Goal: Task Accomplishment & Management: Manage account settings

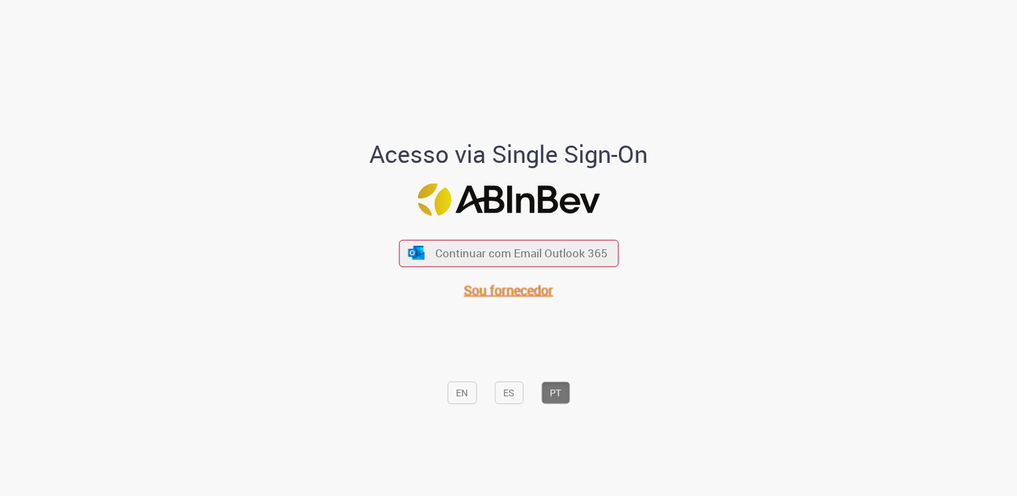
click at [487, 295] on span "Sou fornecedor" at bounding box center [508, 290] width 89 height 18
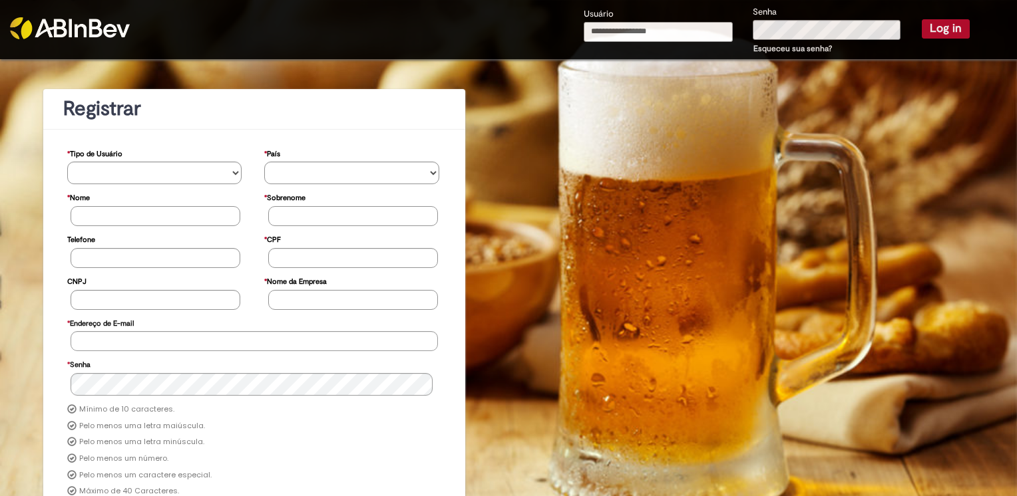
click at [680, 29] on input "Usuário" at bounding box center [658, 32] width 149 height 20
type input "**********"
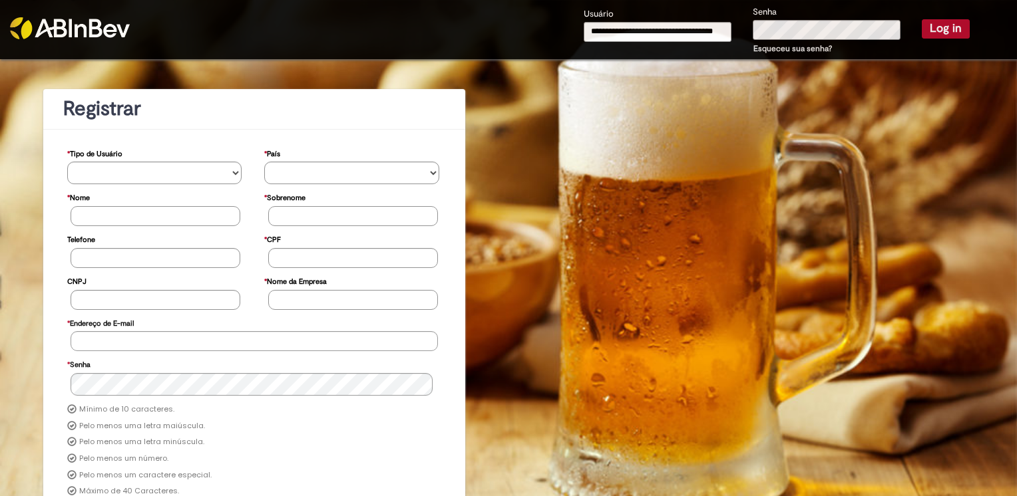
click at [953, 29] on button "Log in" at bounding box center [946, 28] width 48 height 19
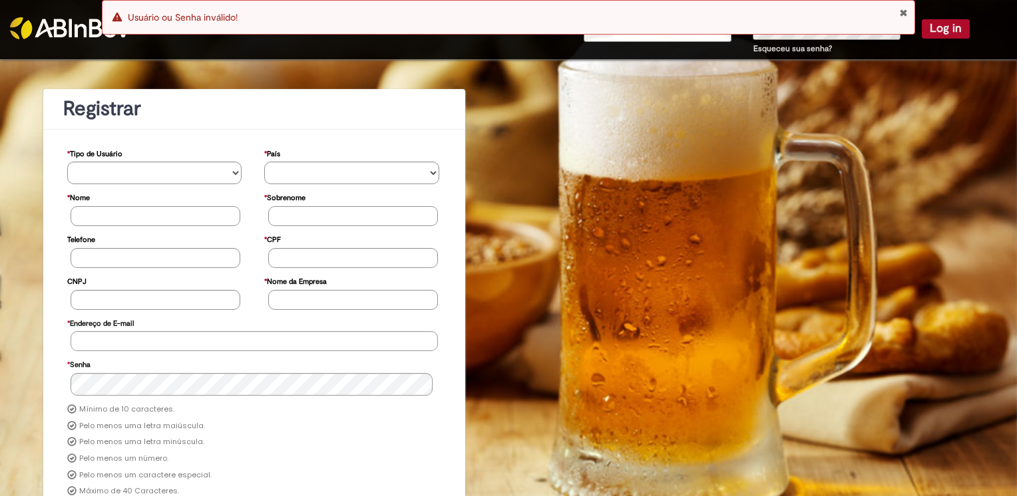
click at [934, 44] on div "Usuário Senha Esqueceu sua senha? Log in" at bounding box center [777, 31] width 406 height 52
click at [903, 14] on button "Close Notification" at bounding box center [903, 12] width 9 height 11
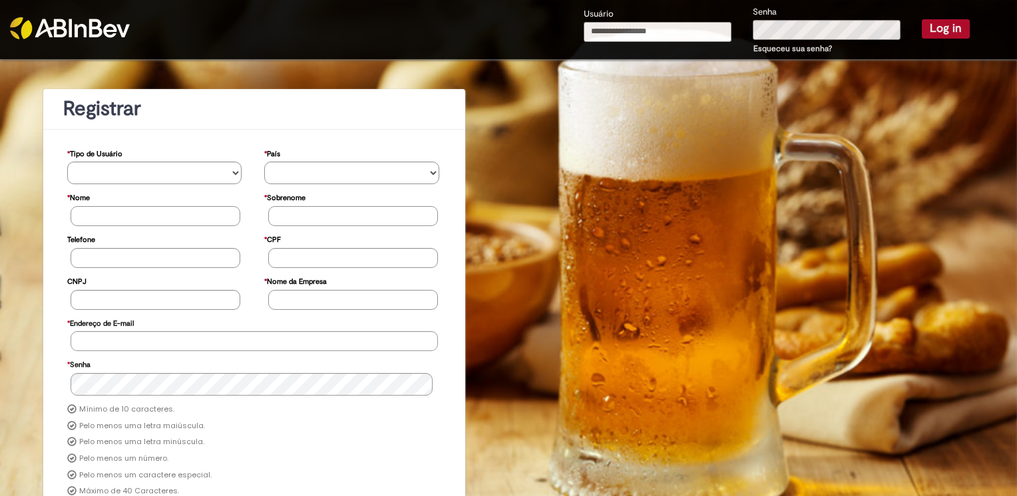
click at [683, 34] on input "Usuário" at bounding box center [658, 32] width 148 height 20
type input "**********"
click at [924, 35] on button "Log in" at bounding box center [946, 28] width 48 height 19
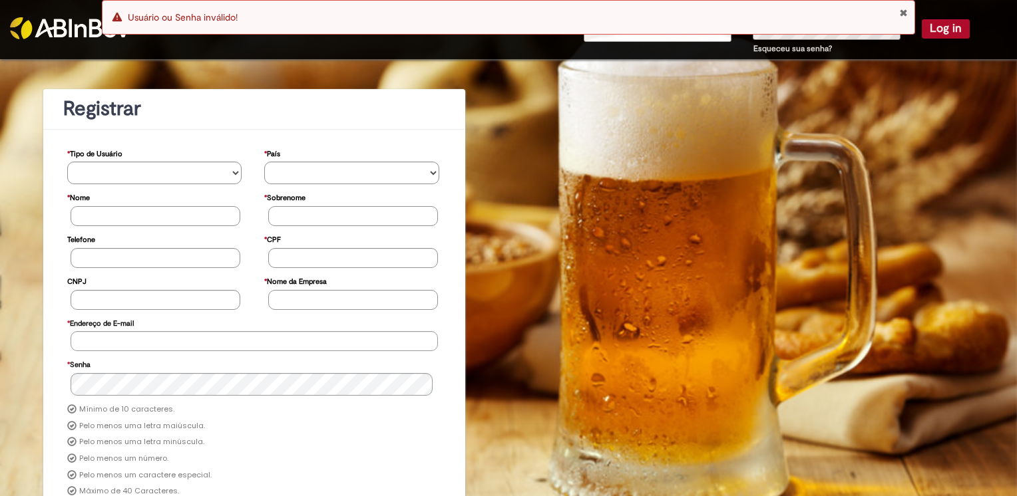
drag, startPoint x: 903, startPoint y: 11, endPoint x: 949, endPoint y: -9, distance: 50.1
click at [949, 0] on html "**********" at bounding box center [508, 248] width 1017 height 496
click at [906, 12] on button "Close Notification" at bounding box center [903, 12] width 9 height 11
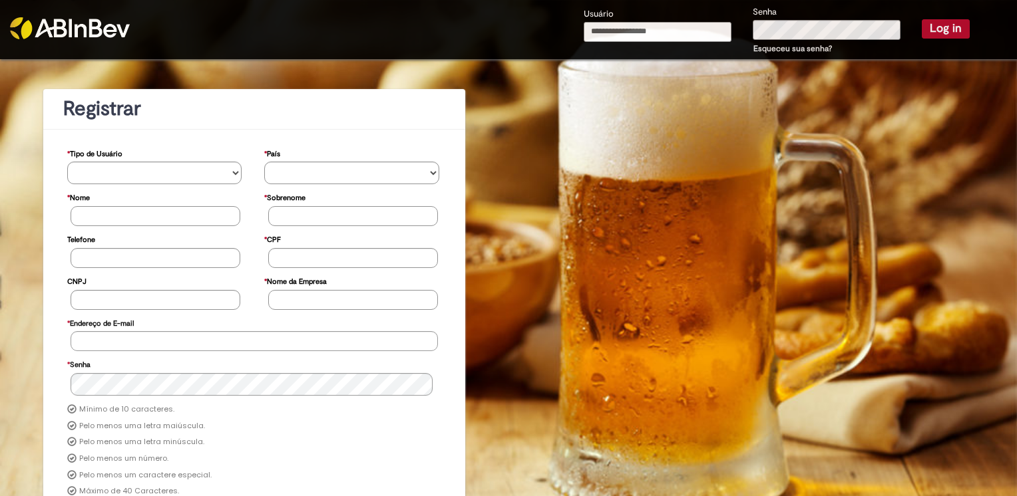
click at [659, 27] on input "Usuário" at bounding box center [658, 32] width 148 height 20
type input "**********"
click at [764, 47] on link "Esqueceu sua senha?" at bounding box center [792, 48] width 79 height 11
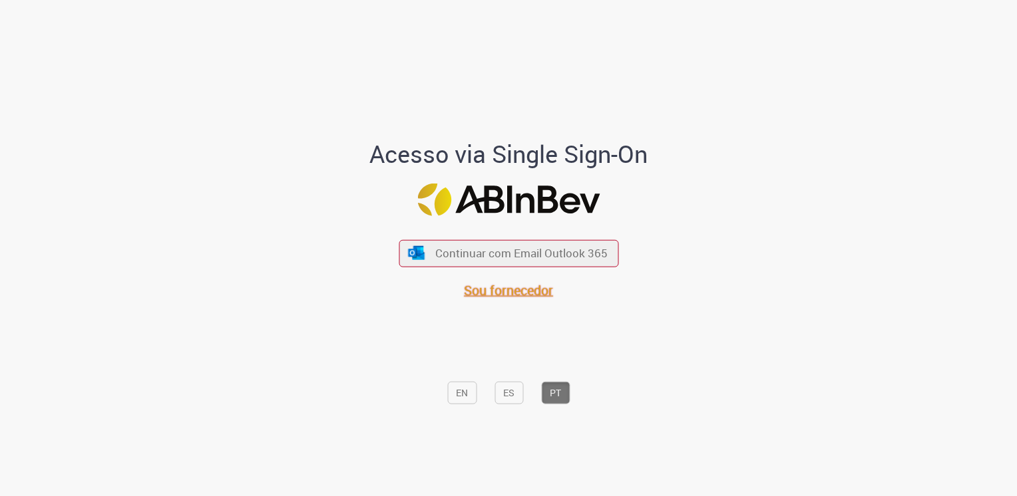
click at [532, 289] on span "Sou fornecedor" at bounding box center [508, 290] width 89 height 18
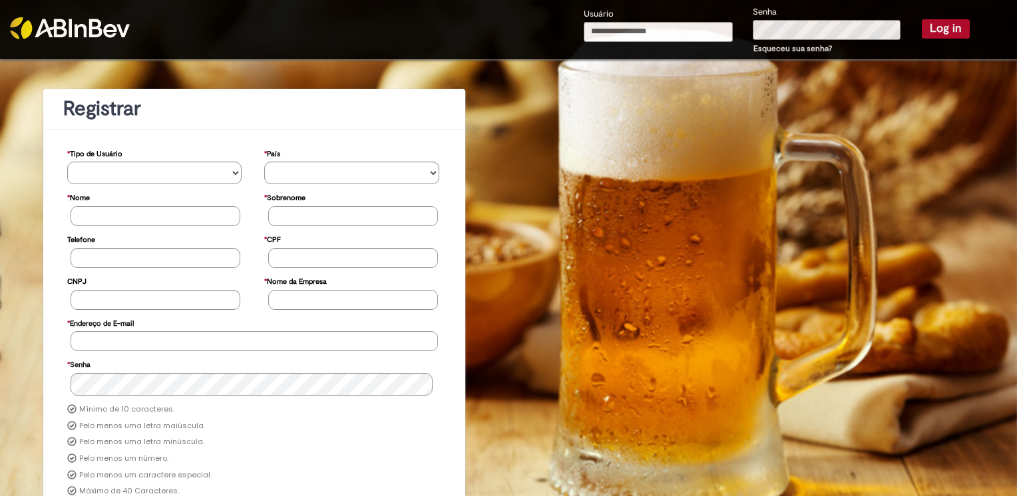
click at [655, 34] on input "Usuário" at bounding box center [658, 32] width 149 height 20
type input "**********"
click at [927, 29] on button "Log in" at bounding box center [946, 28] width 48 height 19
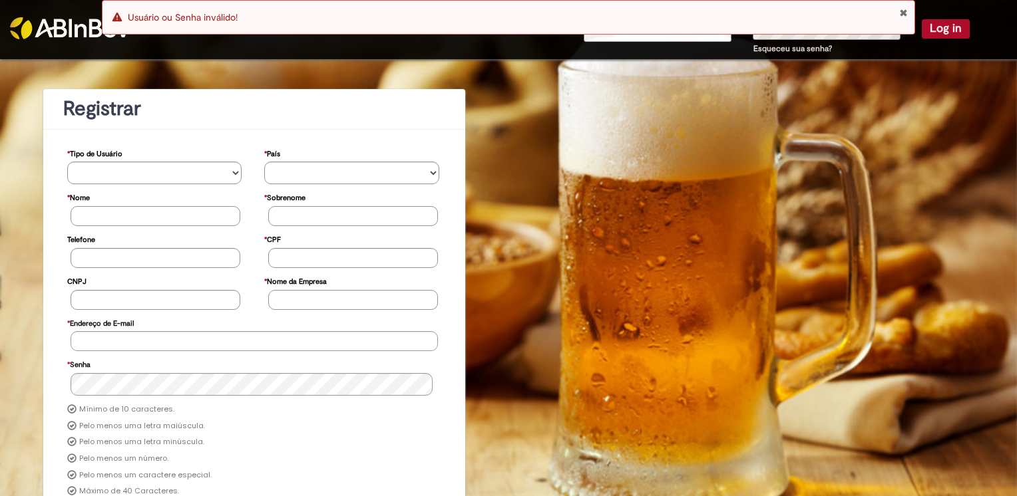
click at [902, 7] on div "Error Usuário ou Senha inválido!" at bounding box center [508, 17] width 813 height 35
click at [902, 9] on button "Close Notification" at bounding box center [903, 12] width 9 height 11
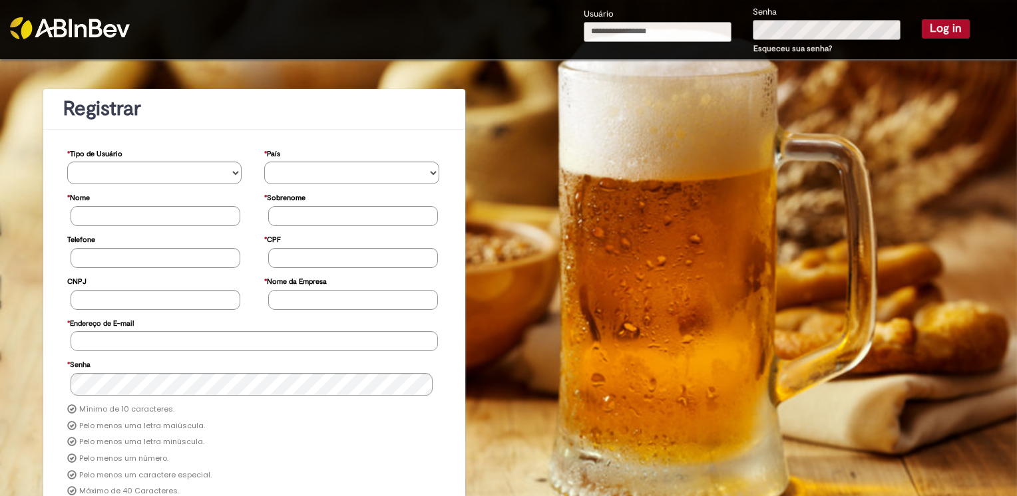
click at [666, 28] on input "Usuário" at bounding box center [658, 32] width 148 height 20
type input "**********"
click at [950, 27] on button "Log in" at bounding box center [946, 28] width 48 height 19
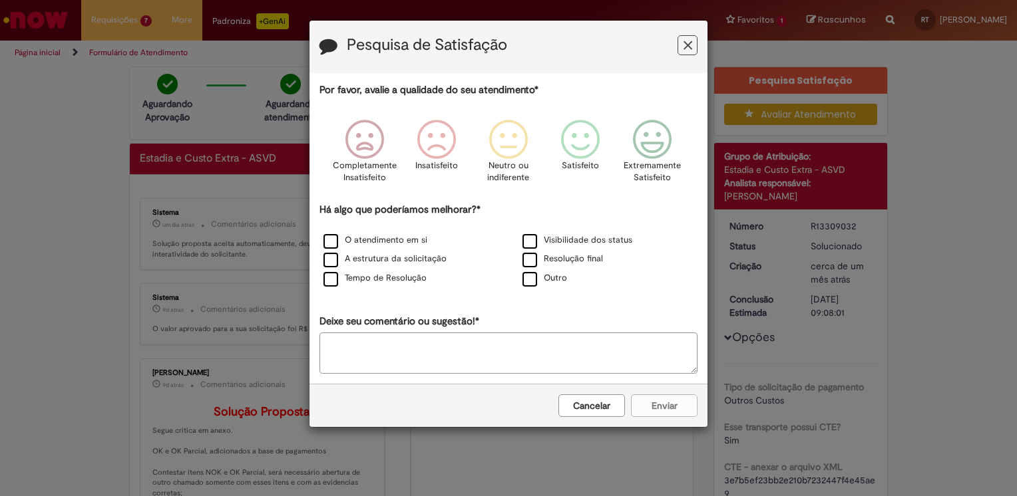
click at [690, 51] on icon "Feedback" at bounding box center [687, 46] width 9 height 14
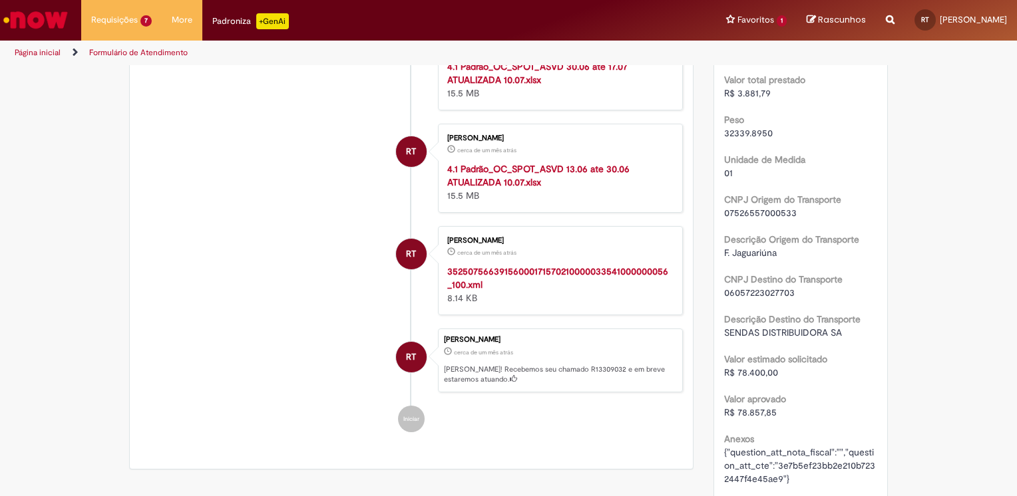
scroll to position [665, 0]
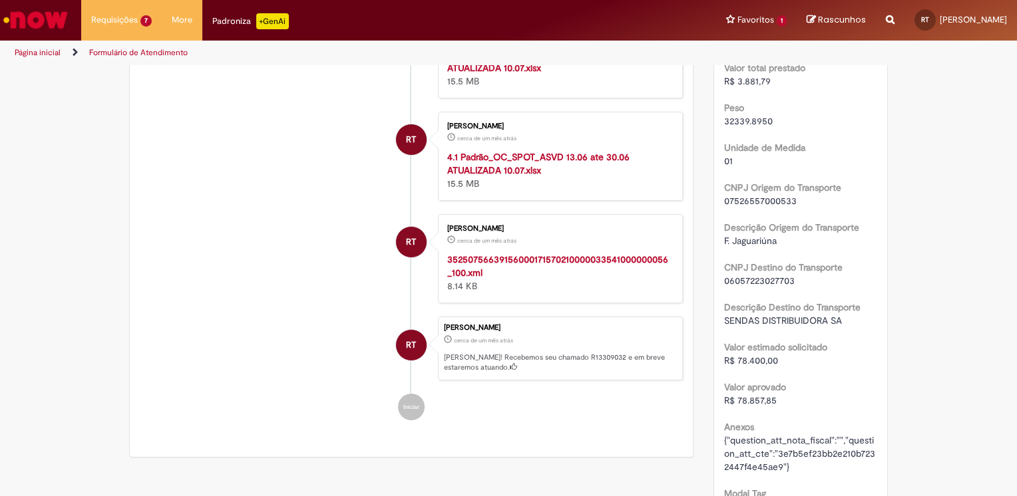
click at [498, 74] on strong "4.1 Padrão_OC_SPOT_ASVD 30.06 ate 17.07 ATUALIZADA 10.07.xlsx" at bounding box center [537, 61] width 180 height 25
click at [196, 290] on li "RT [PERSON_NAME] cerca de um mês atrás cerca de um mês atrás 352507566391560001…" at bounding box center [411, 258] width 543 height 89
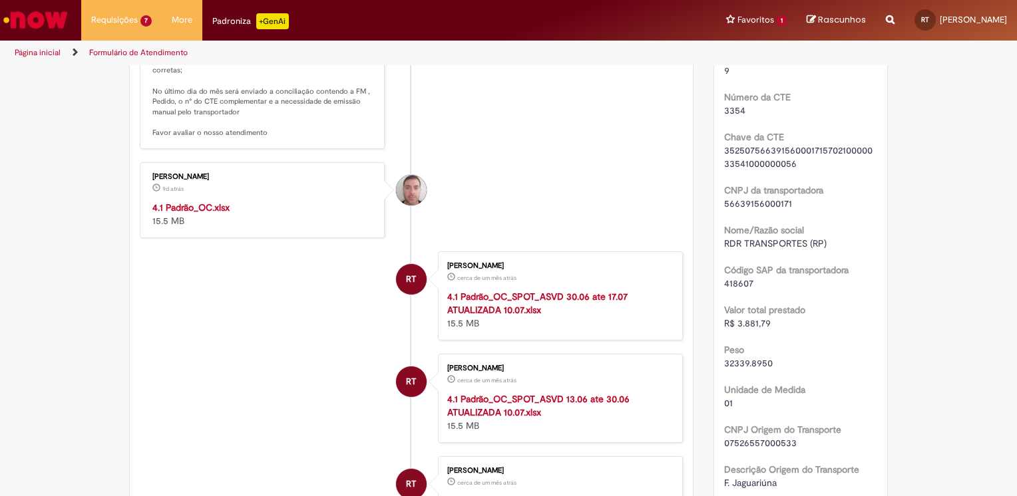
scroll to position [399, 0]
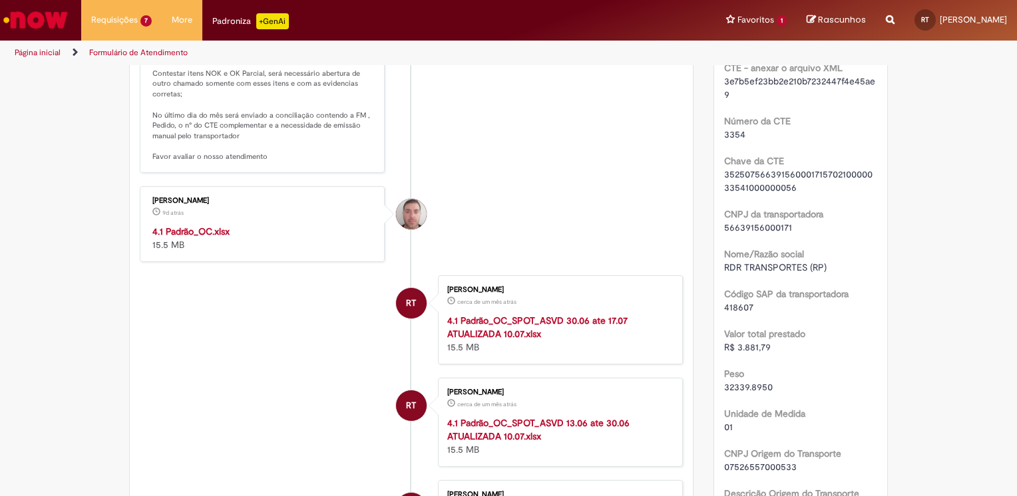
click at [192, 238] on strong "4.1 Padrão_OC.xlsx" at bounding box center [190, 232] width 77 height 12
click at [594, 104] on li "[PERSON_NAME] 9d atrás 9 dias atrás Comentários adicionais Solução Proposta: Se…" at bounding box center [411, 66] width 543 height 214
click at [751, 15] on li "Favoritos 1 Exibir todos os Favoritos Estadia e Custo Extra - ASVD" at bounding box center [756, 20] width 81 height 40
click at [756, 21] on li "Favoritos 1 Exibir todos os Favoritos Estadia e Custo Extra - ASVD" at bounding box center [756, 20] width 81 height 40
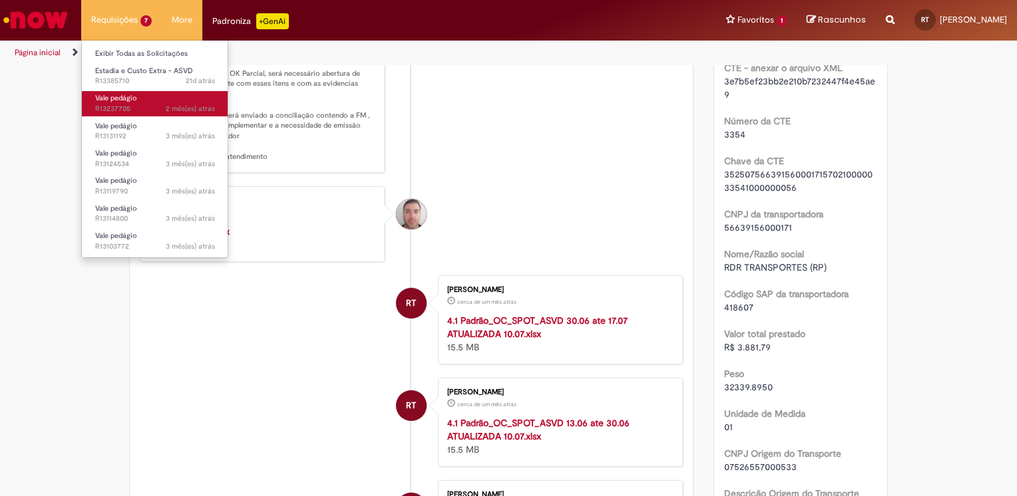
click at [136, 110] on span "2 mês(es) atrás 2 meses atrás R13237705" at bounding box center [155, 109] width 120 height 11
click at [120, 97] on span "Vale pedágio" at bounding box center [116, 98] width 42 height 10
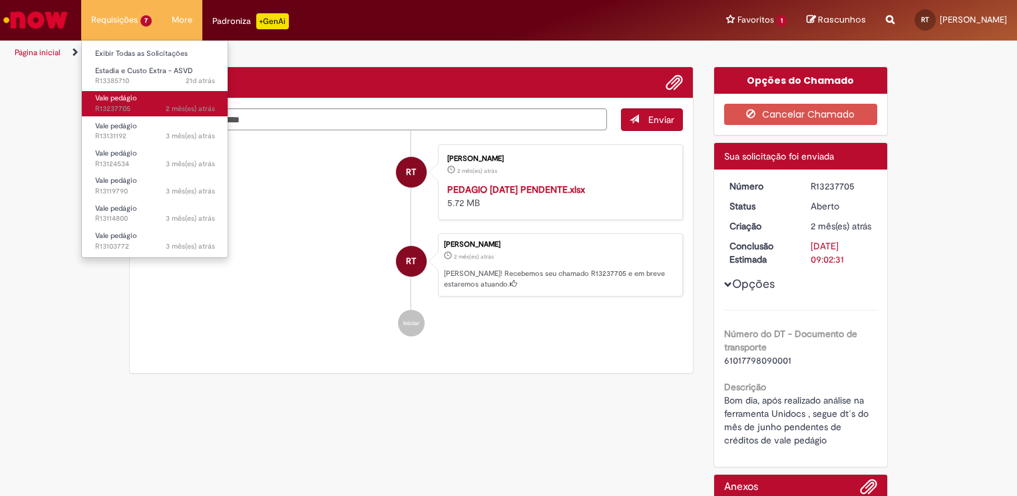
click at [120, 97] on span "Vale pedágio" at bounding box center [116, 98] width 42 height 10
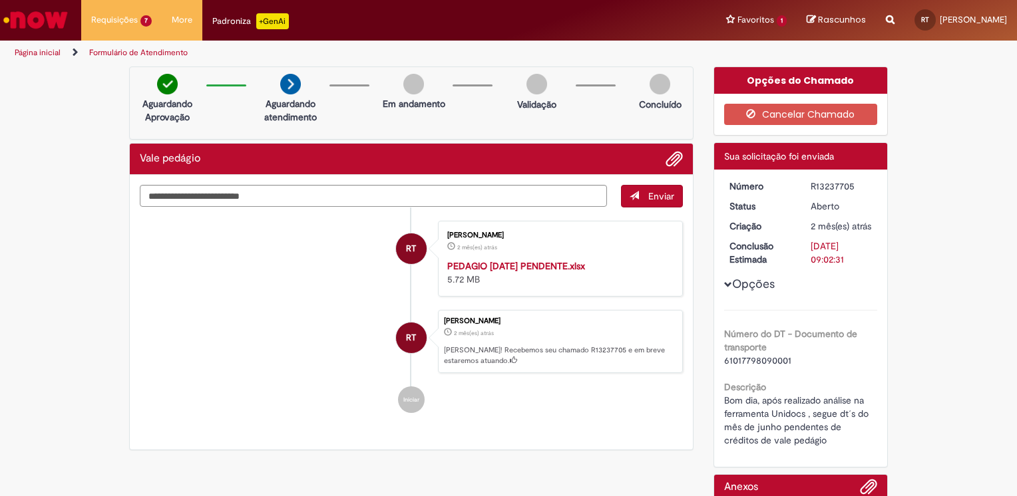
click at [303, 229] on li "RT [PERSON_NAME] 2 mês(es) atrás 2 meses atrás PEDAGIO [DATE] PENDENTE.xlsx 5.7…" at bounding box center [411, 259] width 543 height 76
click at [932, 47] on link "Perfil" at bounding box center [957, 51] width 105 height 15
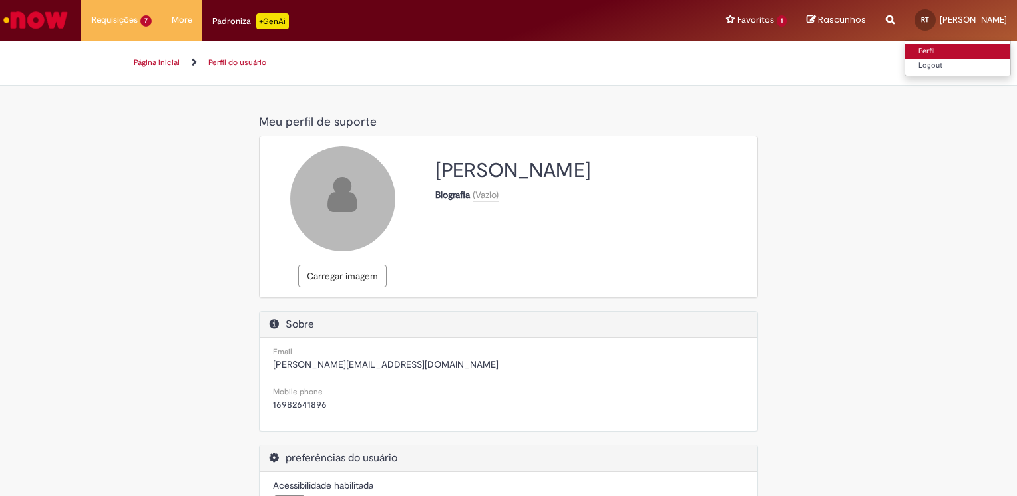
select select "**********"
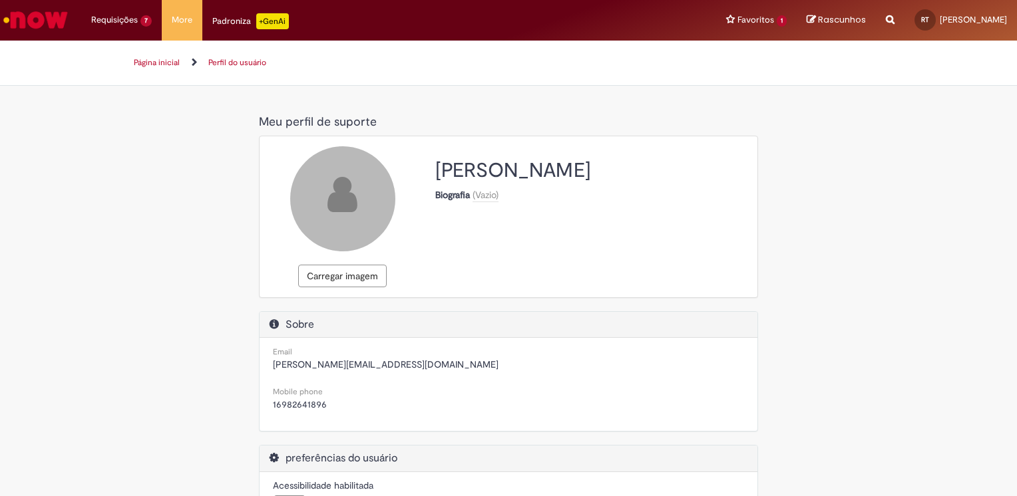
click at [552, 228] on div "Carregar imagem [PERSON_NAME] Biografia (Vazio)" at bounding box center [509, 216] width 498 height 141
